Goal: Register for event/course

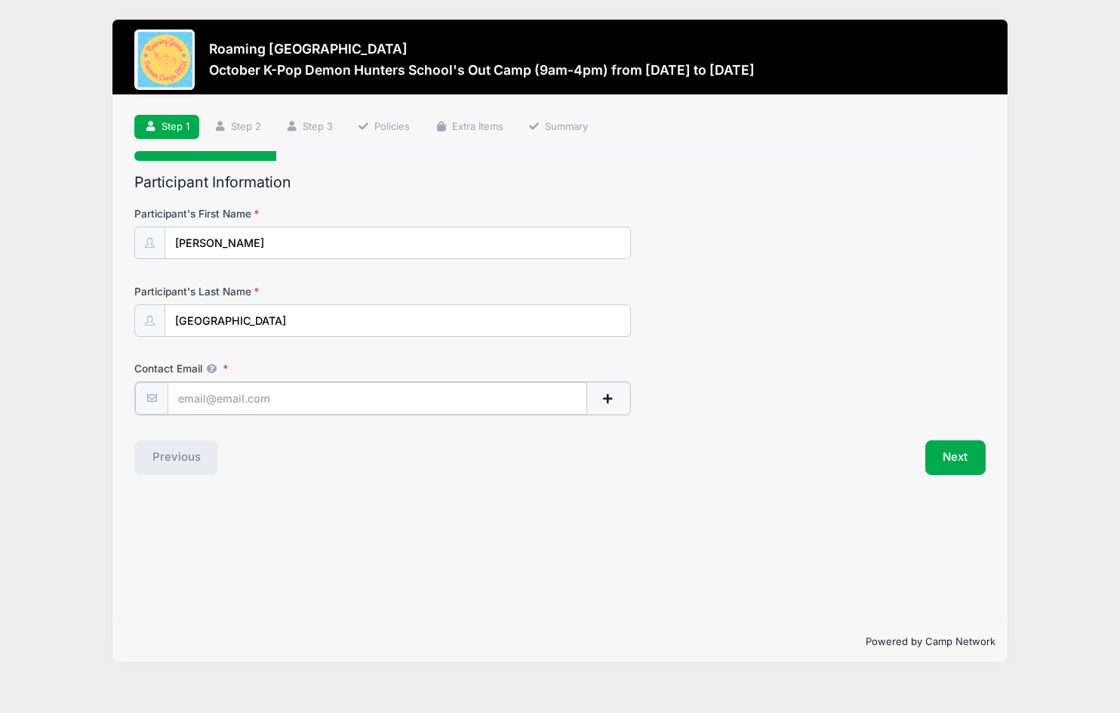
type input "[EMAIL_ADDRESS][DOMAIN_NAME]"
click at [962, 470] on button "Next" at bounding box center [956, 456] width 61 height 35
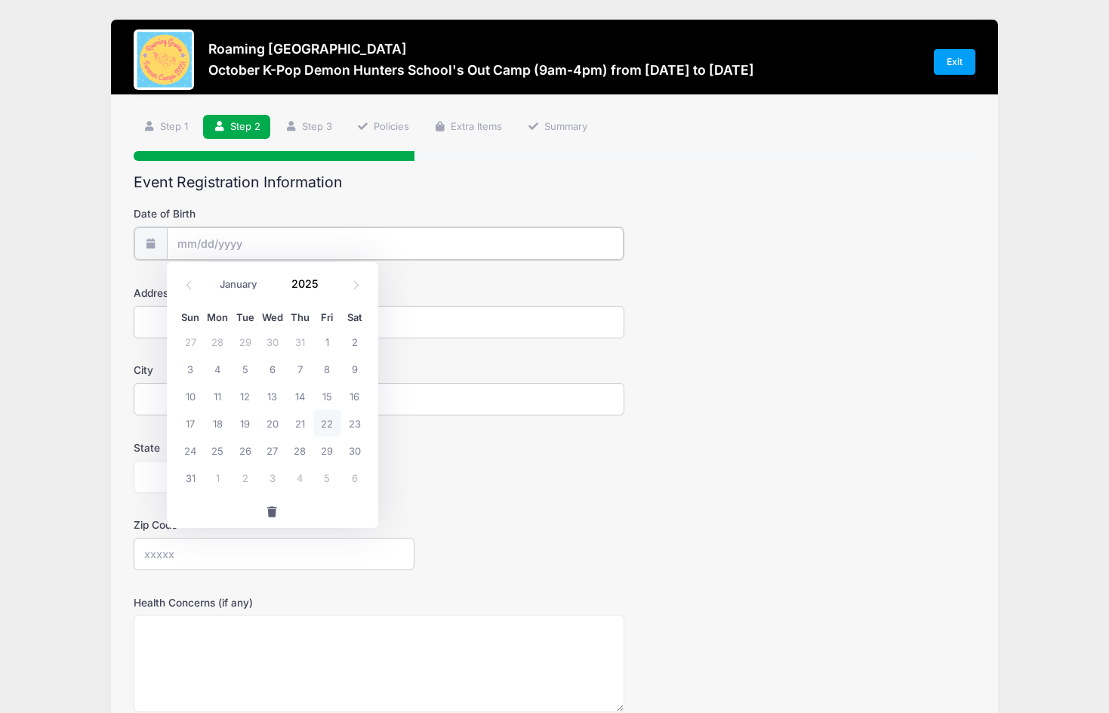
click at [208, 240] on input "Date of Birth" at bounding box center [395, 243] width 457 height 32
select select "3"
click at [327, 287] on span at bounding box center [327, 289] width 11 height 11
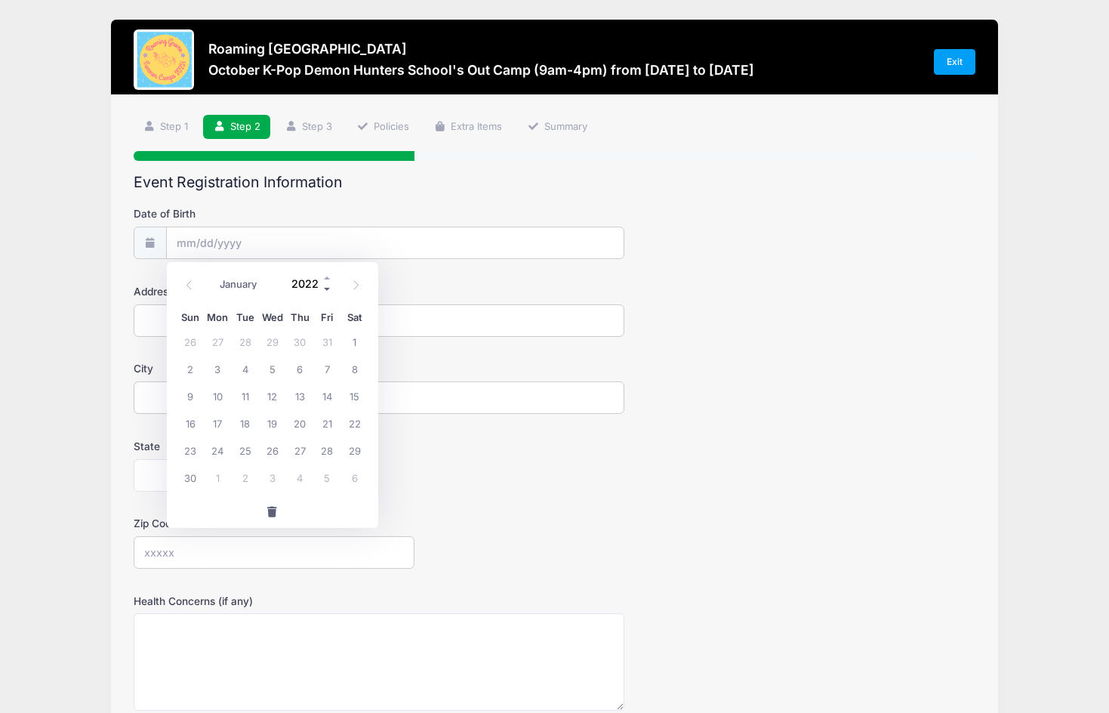
click at [327, 287] on span at bounding box center [327, 289] width 11 height 11
type input "2018"
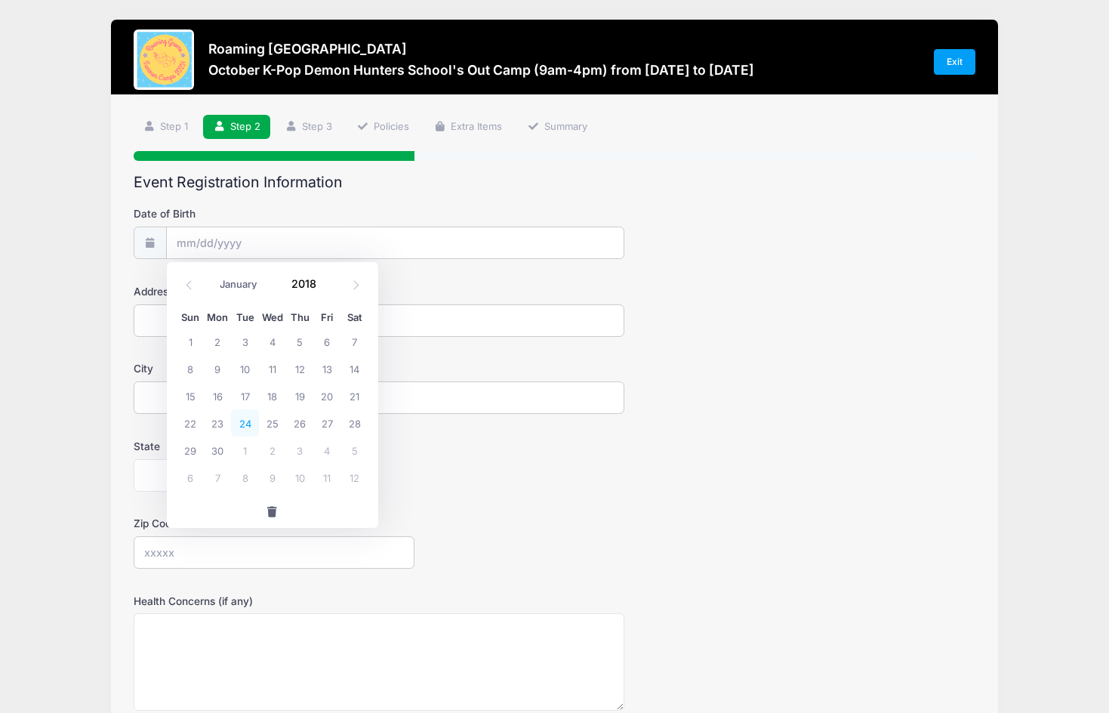
click at [246, 427] on span "24" at bounding box center [244, 422] width 27 height 27
type input "[DATE]"
type input "[STREET_ADDRESS]"
type input "[GEOGRAPHIC_DATA]"
select select "CO"
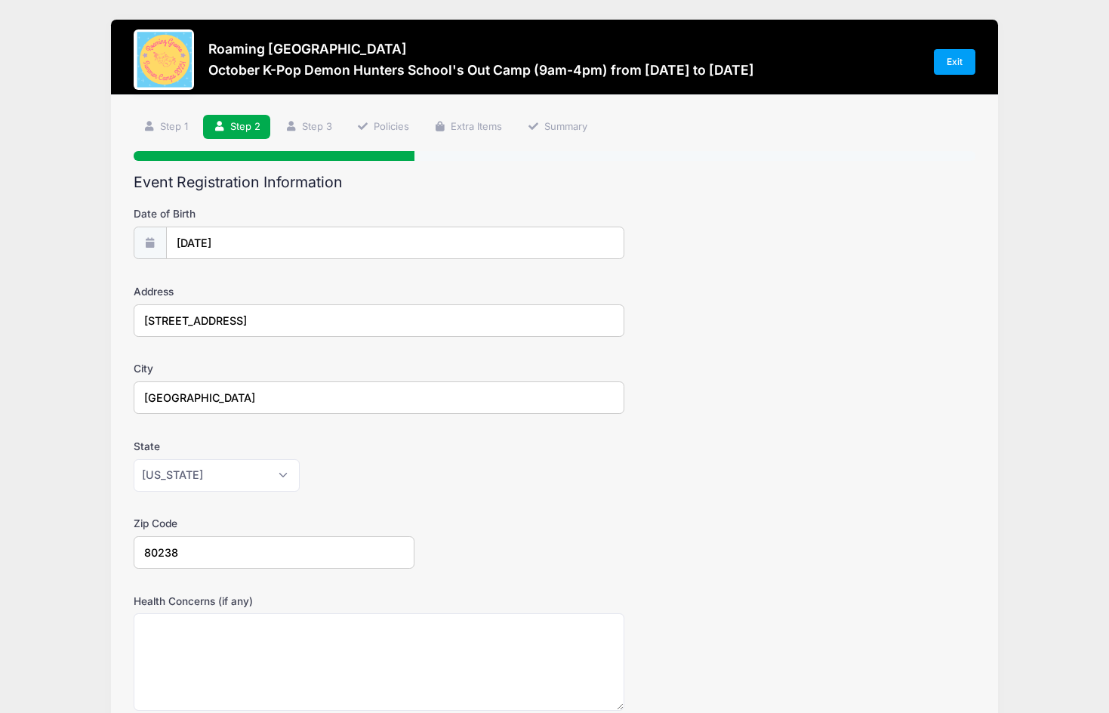
type input "80238"
click at [723, 526] on div "Zip Code 80238" at bounding box center [555, 542] width 843 height 53
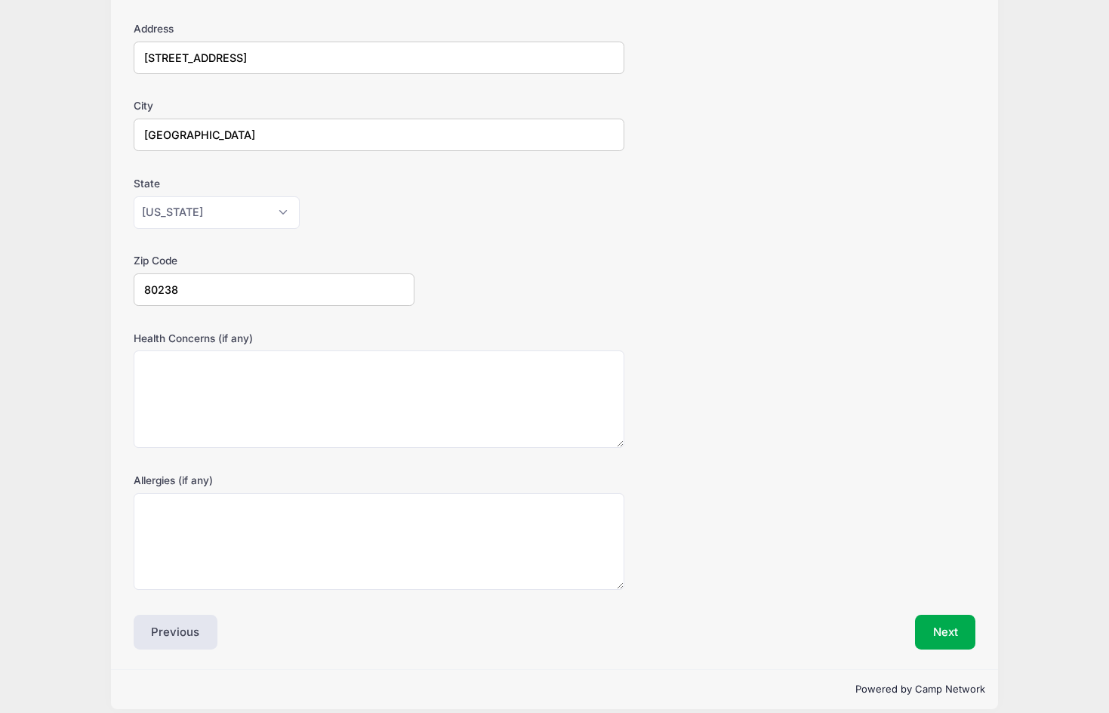
scroll to position [262, 0]
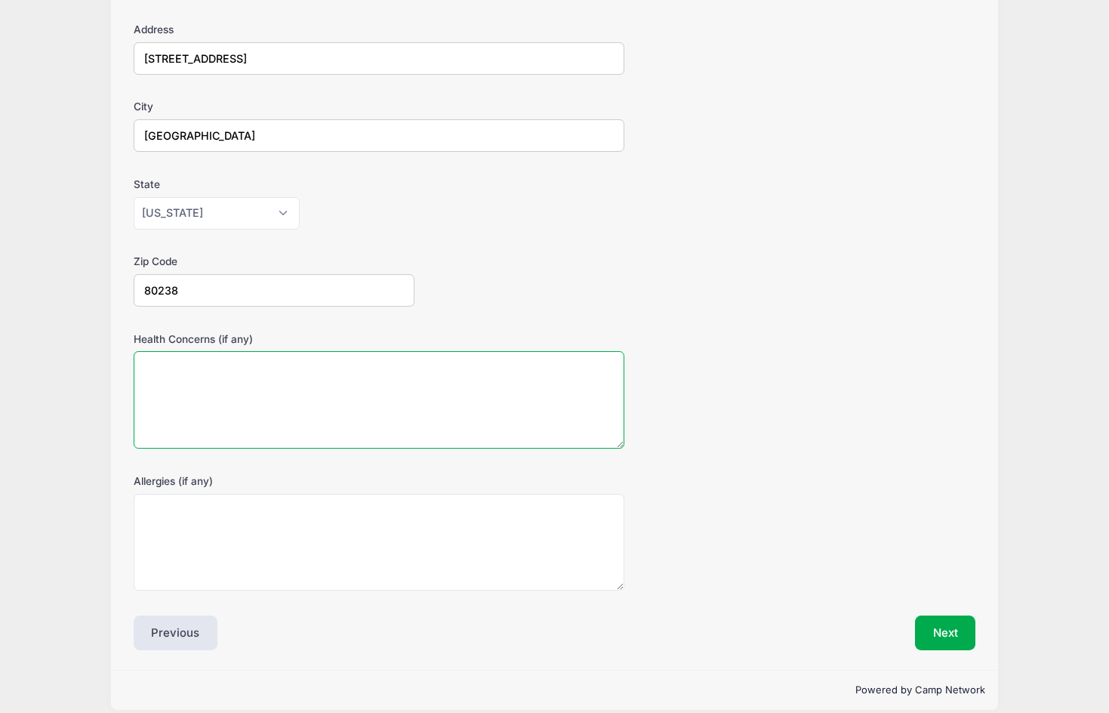
click at [231, 375] on textarea "Health Concerns (if any)" at bounding box center [379, 399] width 491 height 97
type textarea "none"
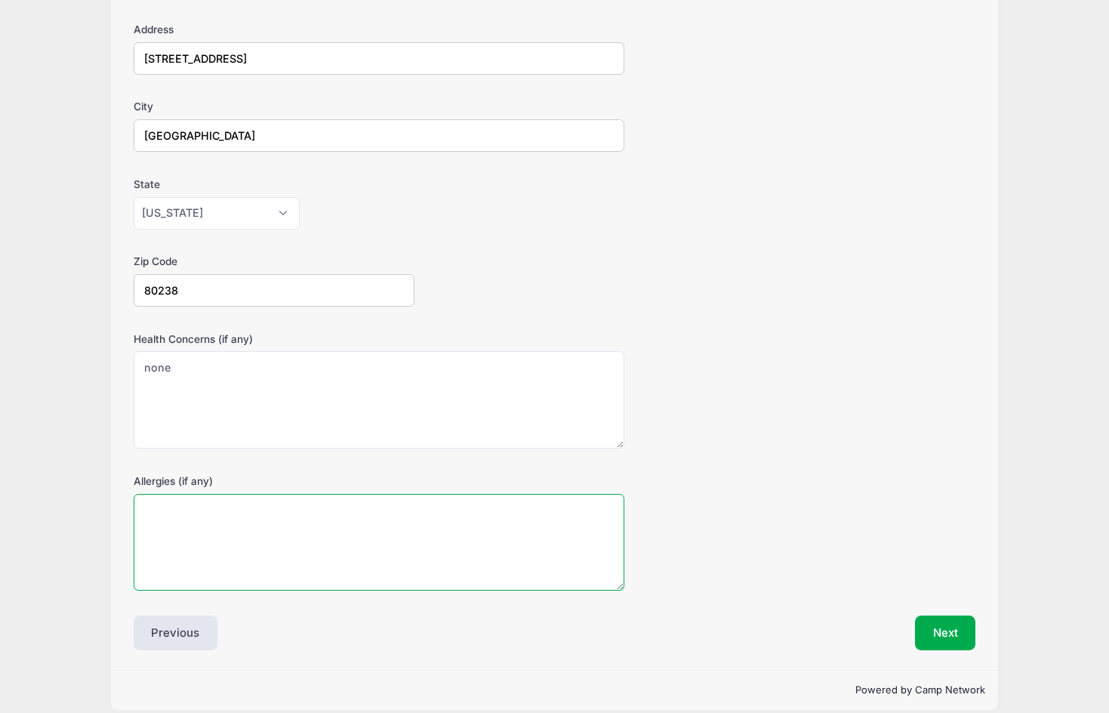
click at [214, 507] on textarea "Allergies (if any)" at bounding box center [379, 542] width 491 height 97
type textarea "none"
click at [953, 618] on button "Next" at bounding box center [945, 632] width 61 height 35
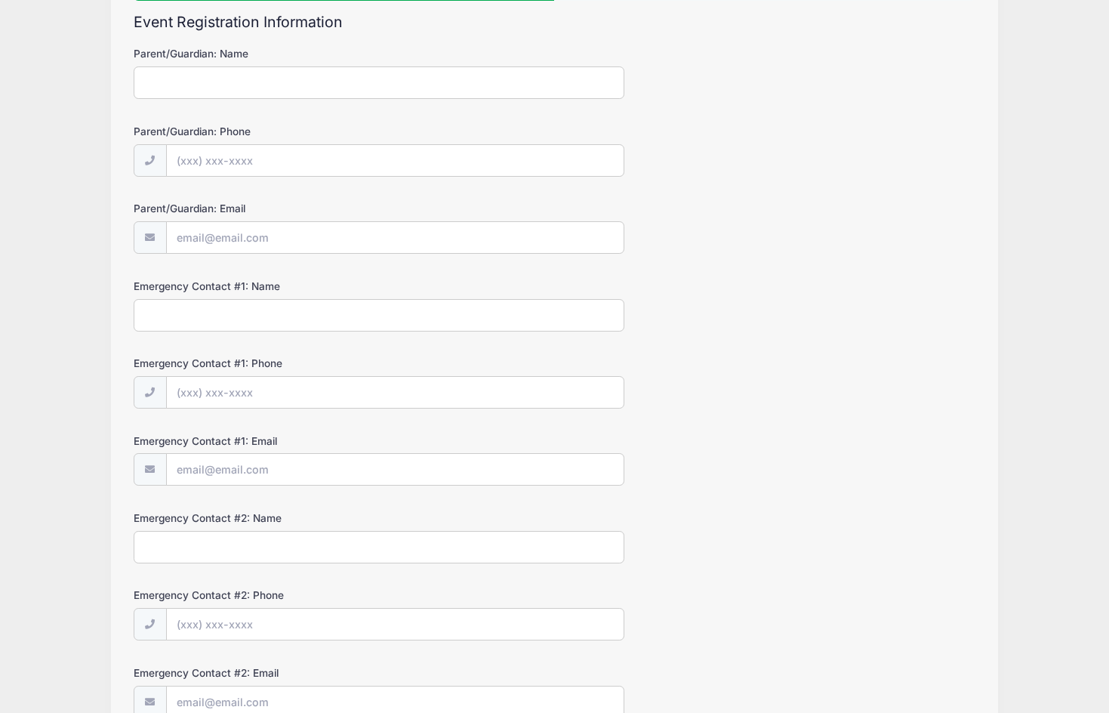
scroll to position [0, 0]
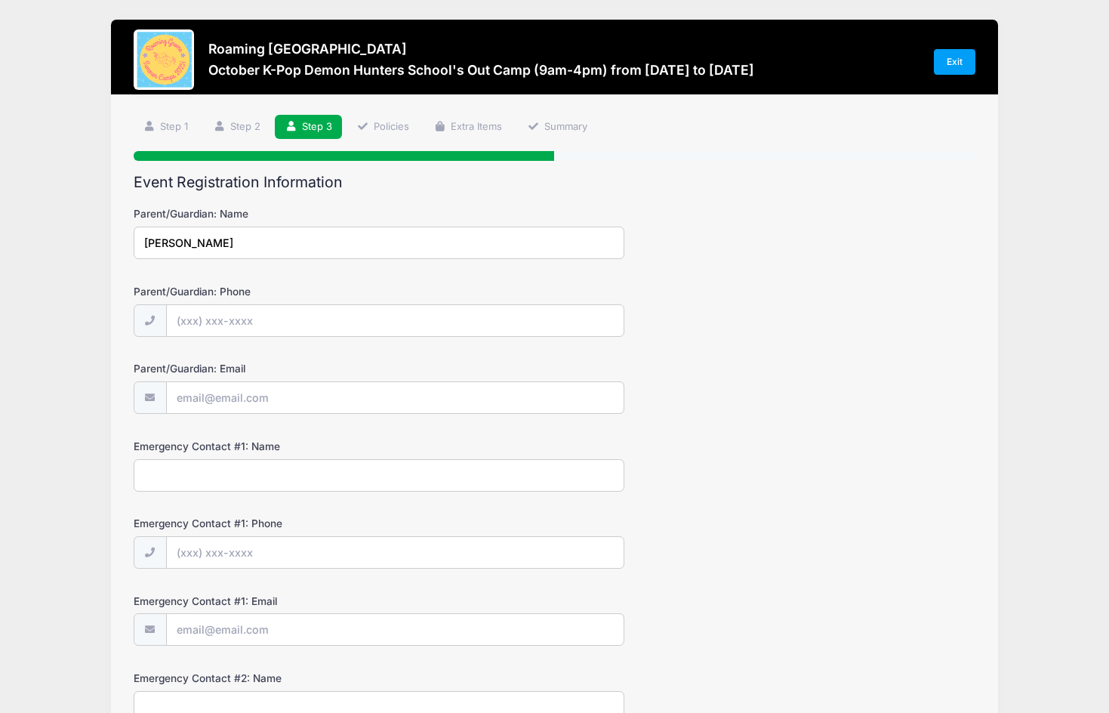
type input "[PERSON_NAME]"
type input "[PHONE_NUMBER]"
type input "[EMAIL_ADDRESS][DOMAIN_NAME]"
type input "[PERSON_NAME]"
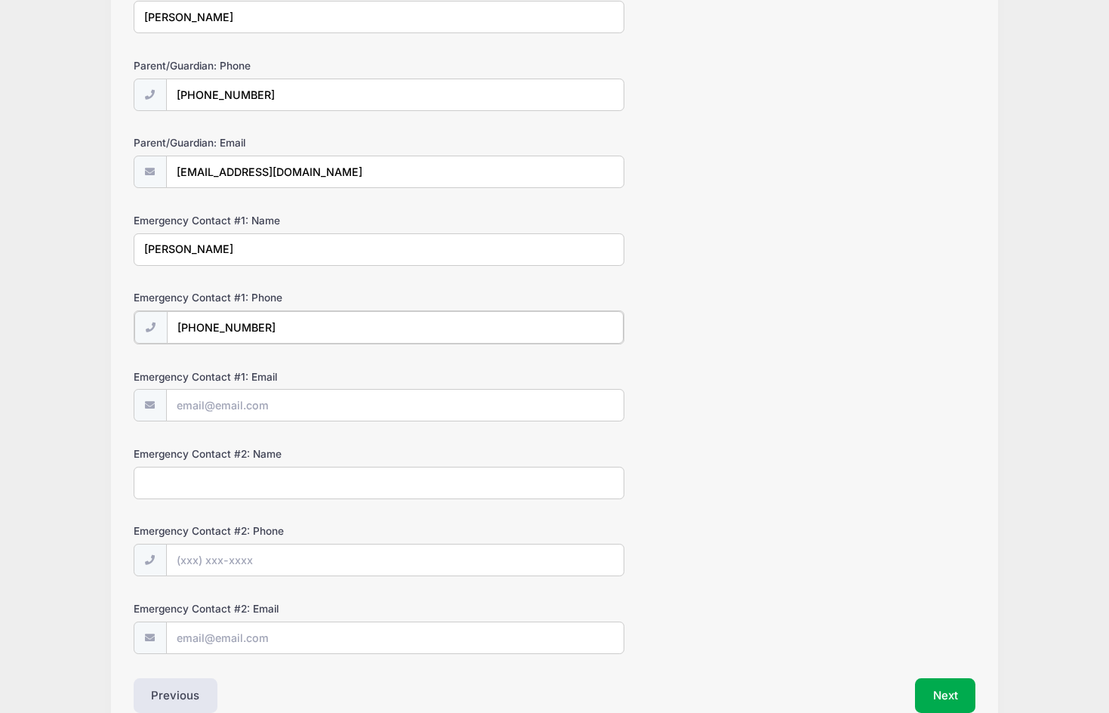
scroll to position [226, 0]
type input "[PHONE_NUMBER]"
type input "[EMAIL_ADDRESS][DOMAIN_NAME]"
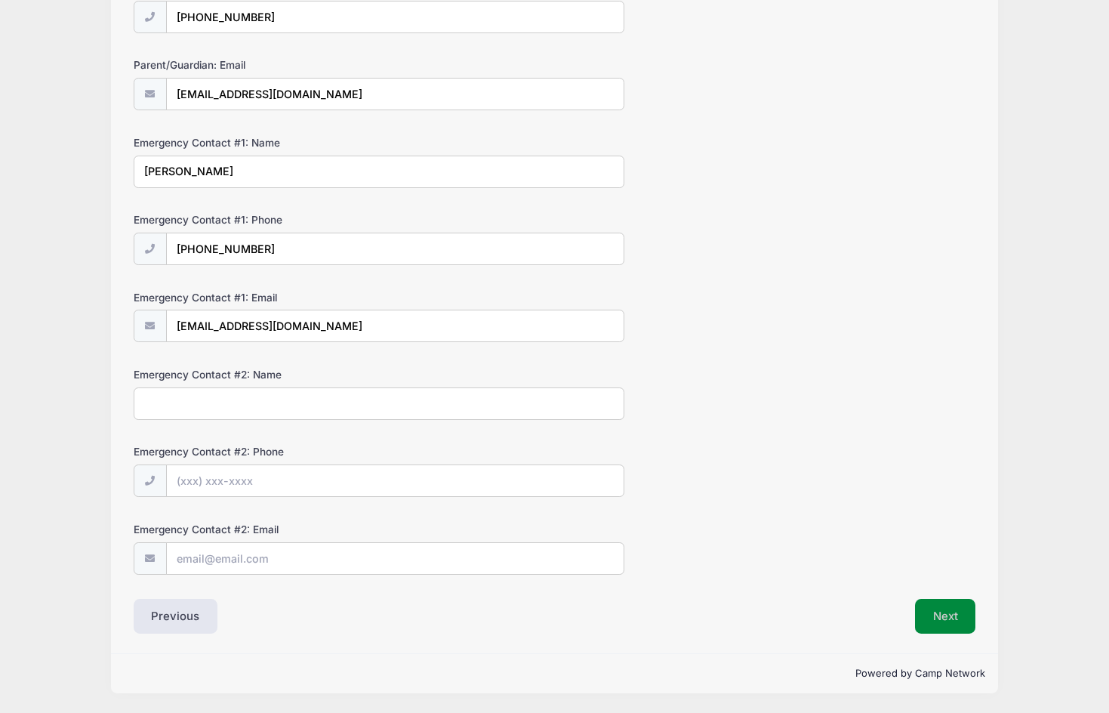
scroll to position [307, 0]
click at [946, 613] on button "Next" at bounding box center [945, 616] width 61 height 35
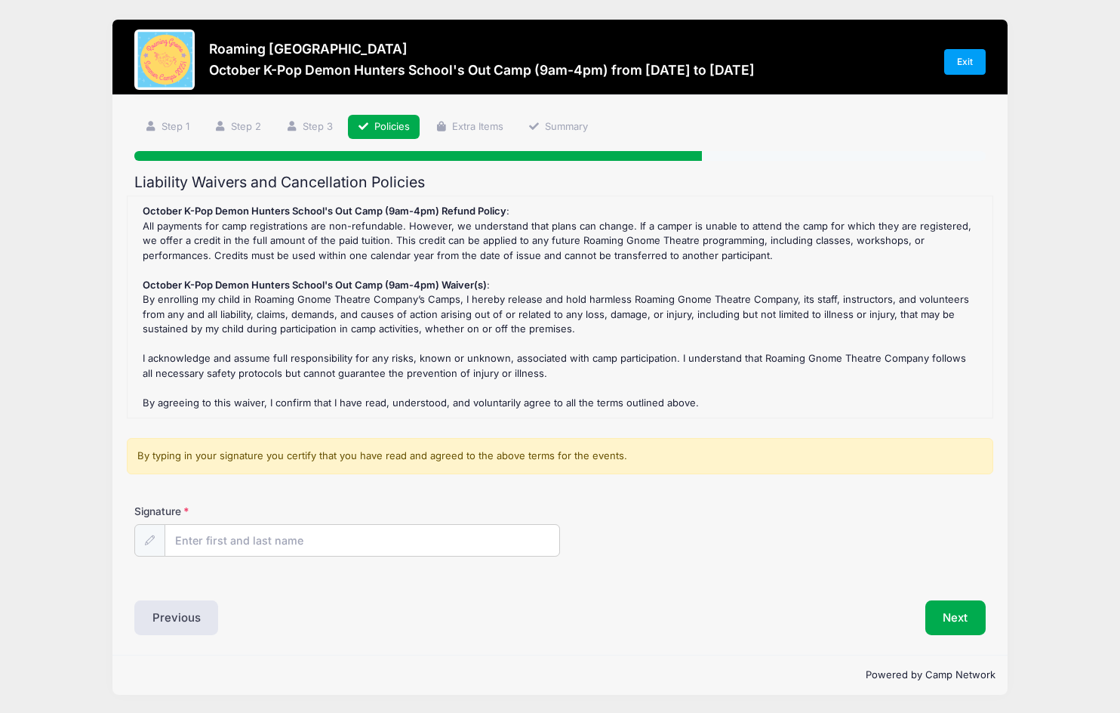
scroll to position [0, 0]
click at [209, 527] on input "Signature" at bounding box center [362, 541] width 394 height 32
type input "[PERSON_NAME]"
click at [986, 606] on button "Next" at bounding box center [956, 617] width 61 height 35
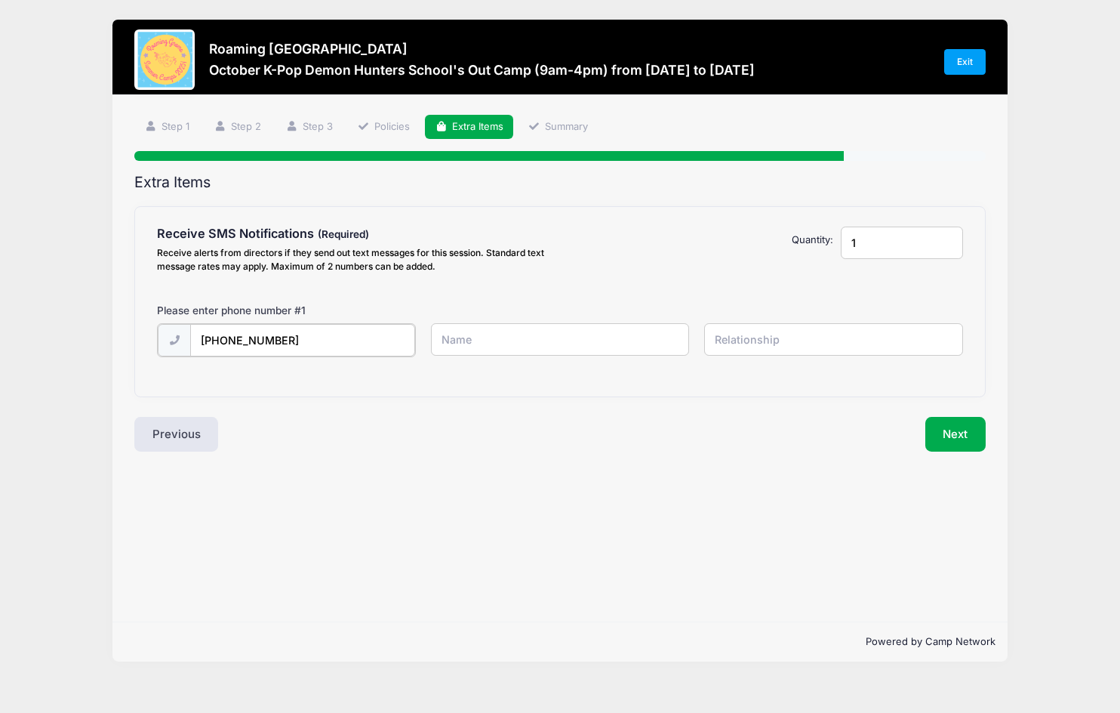
type input "[PHONE_NUMBER]"
type input "Laura"
type input "Mother"
click at [0, 0] on input "Laura" at bounding box center [0, 0] width 0 height 0
type input "[PERSON_NAME]"
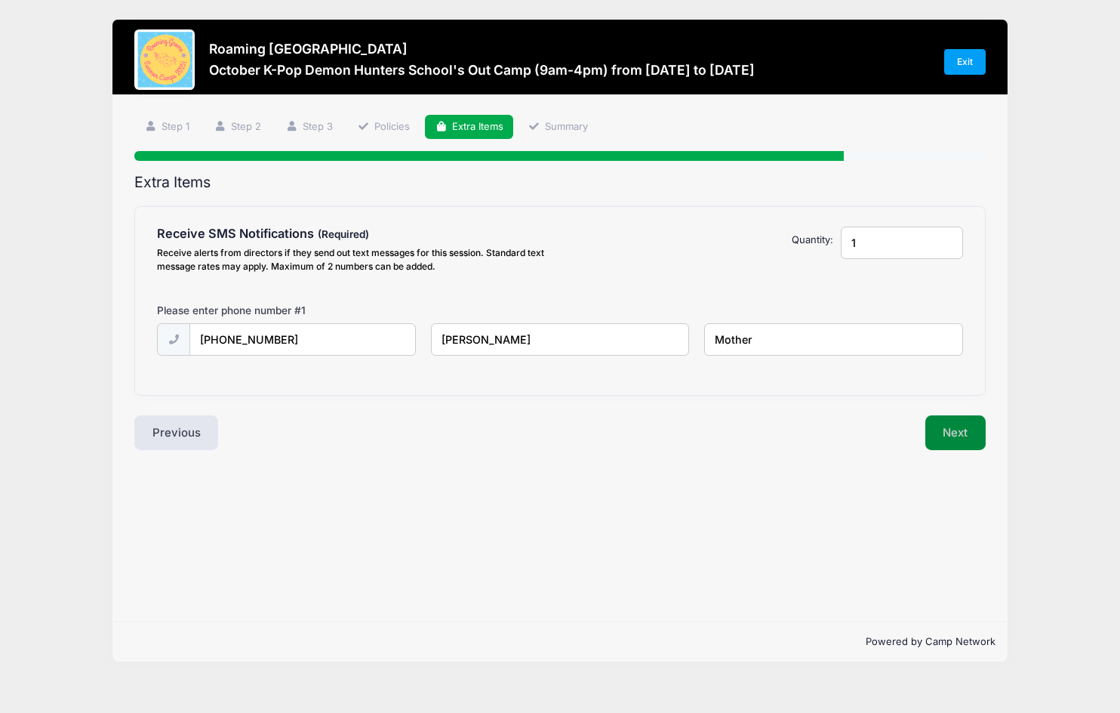
click at [956, 445] on button "Next" at bounding box center [956, 432] width 61 height 35
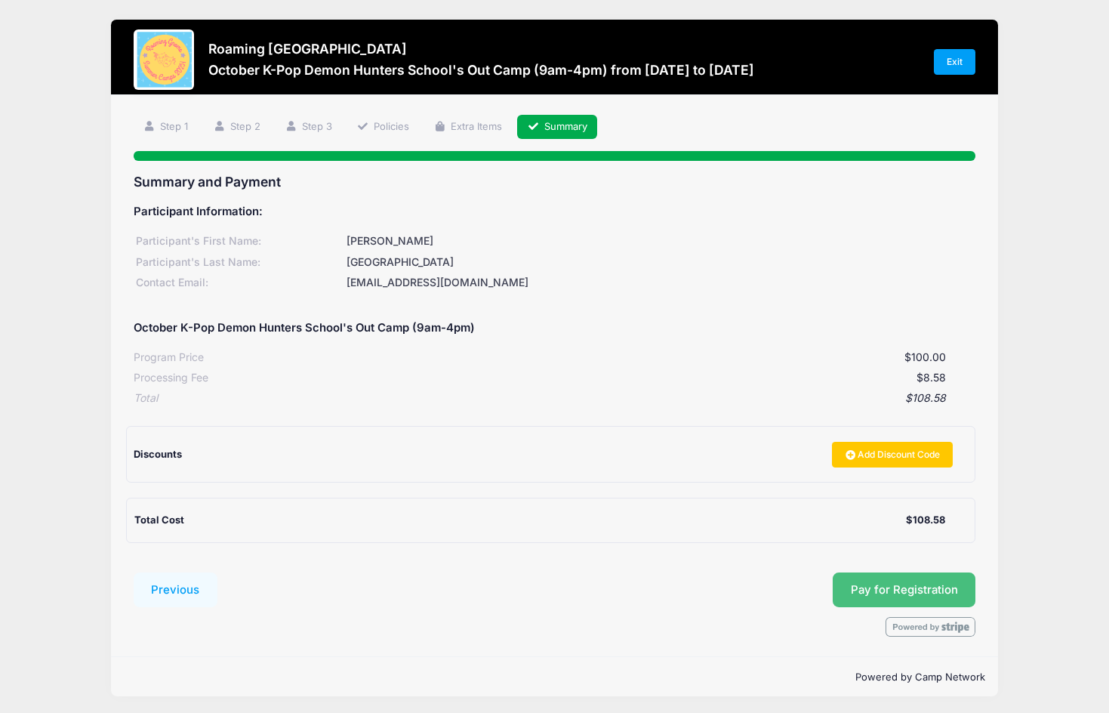
click at [867, 589] on span "Pay for Registration" at bounding box center [904, 590] width 107 height 14
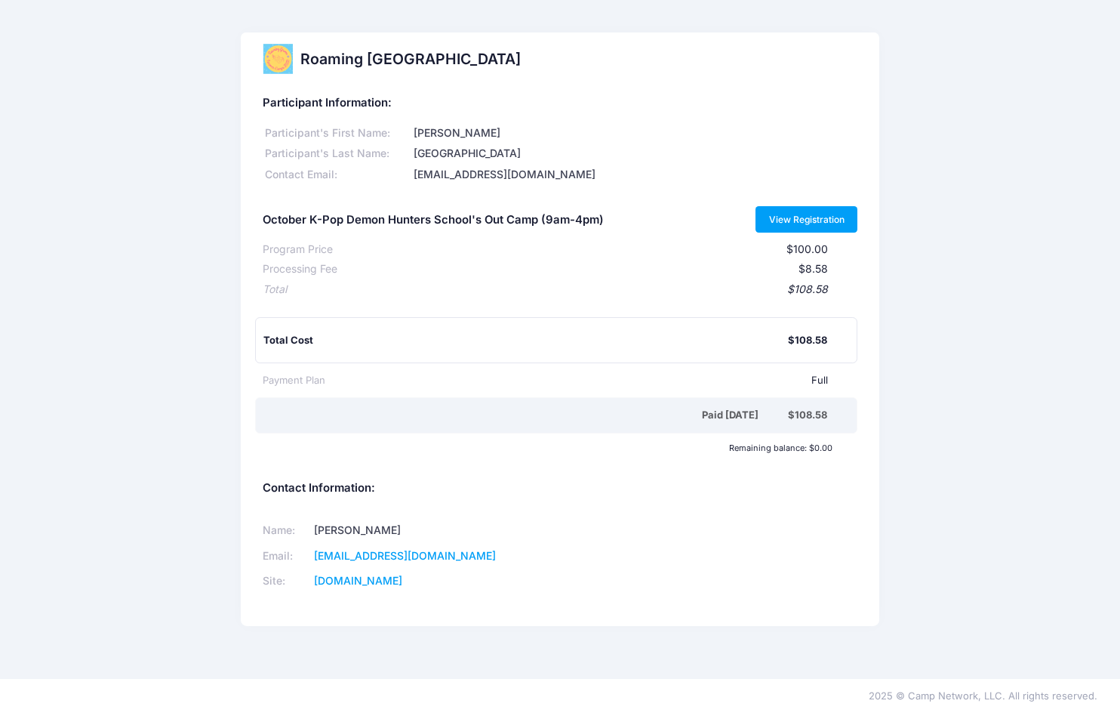
click at [779, 212] on link "View Registration" at bounding box center [807, 219] width 102 height 26
